Goal: Find specific page/section: Find specific page/section

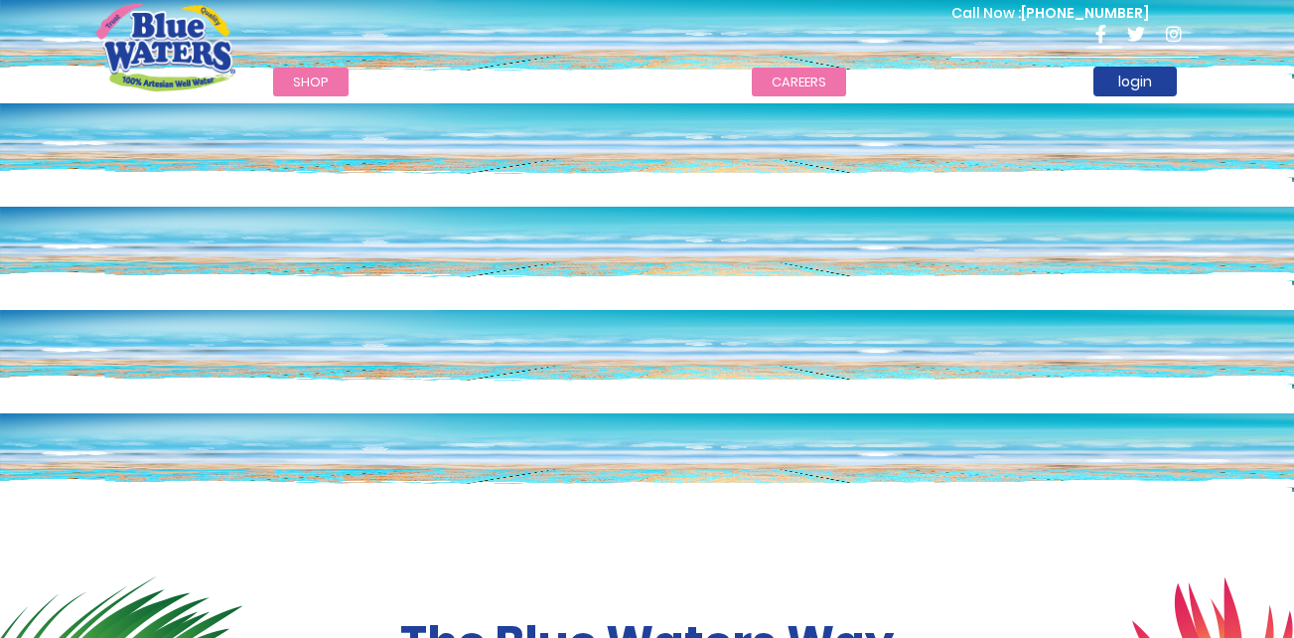
click at [777, 78] on link "careers" at bounding box center [799, 82] width 94 height 29
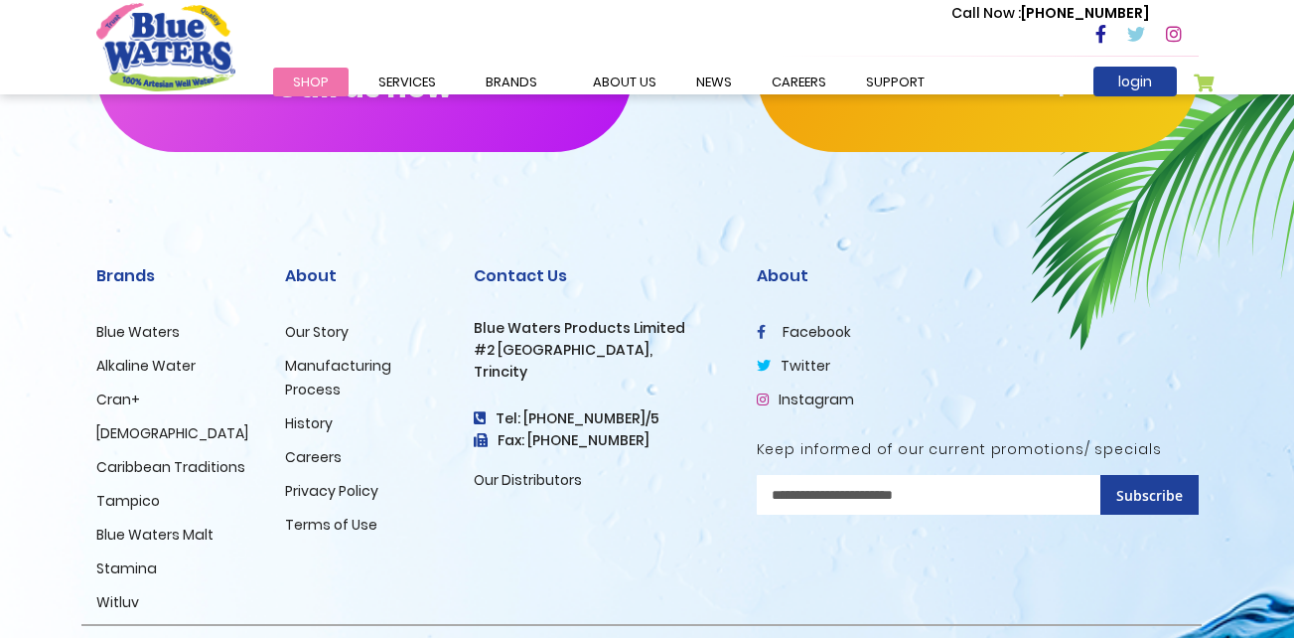
scroll to position [2112, 0]
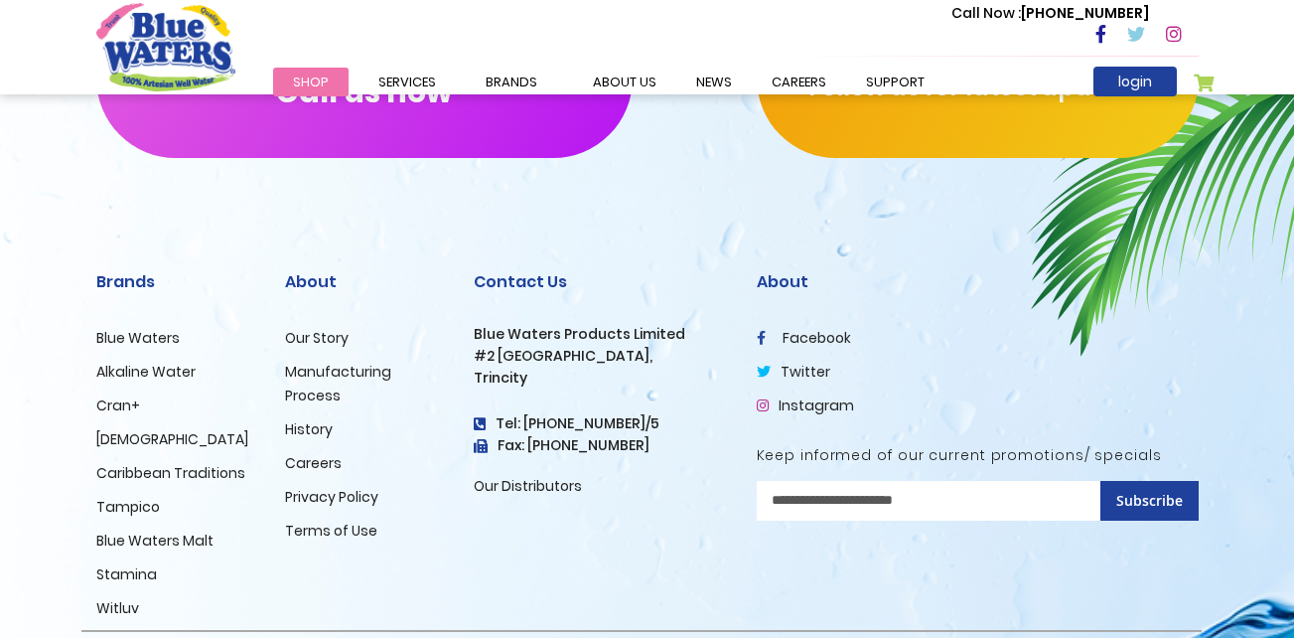
scroll to position [3387, 0]
